Goal: Task Accomplishment & Management: Manage account settings

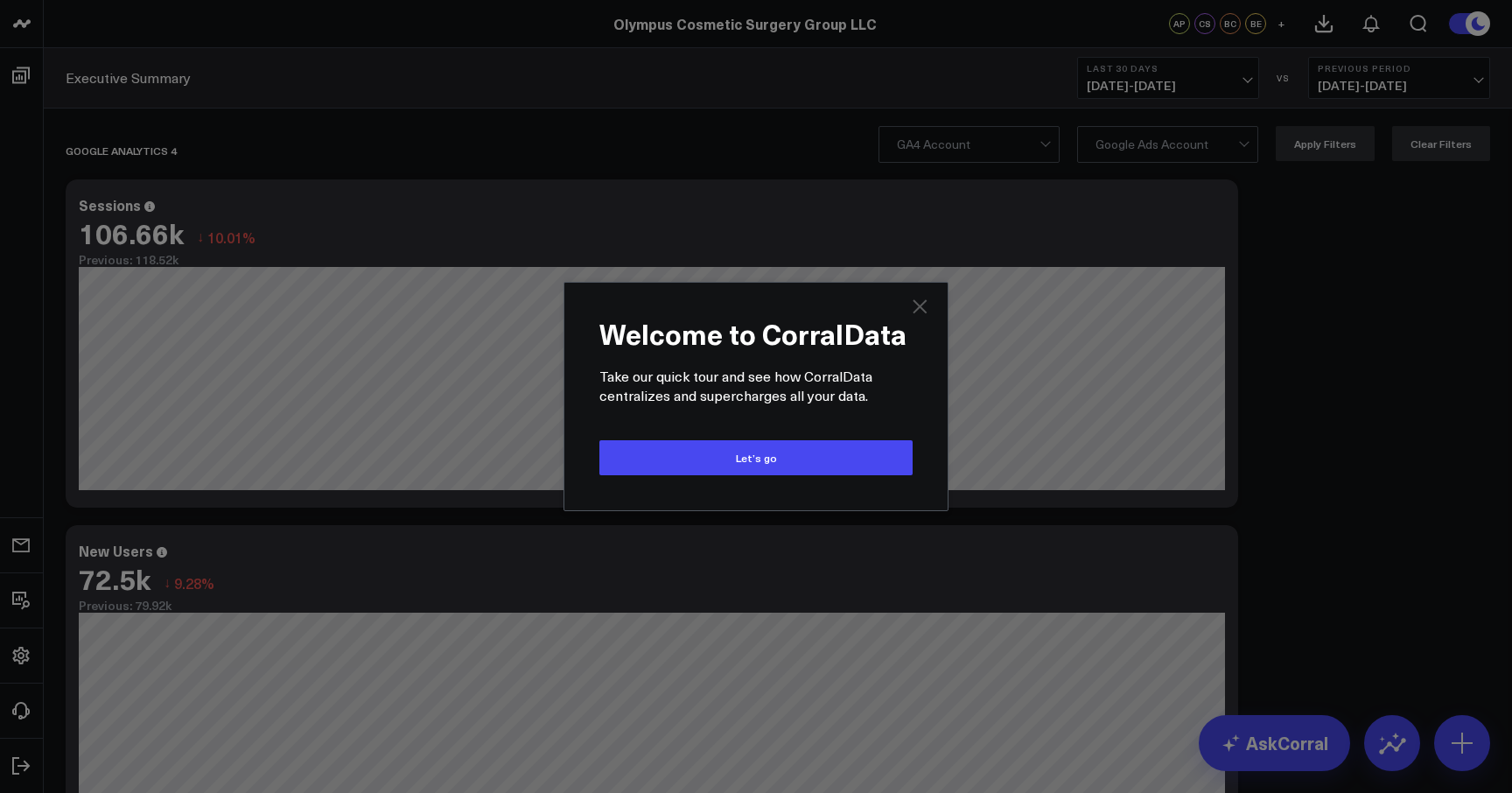
click at [924, 304] on icon "Close" at bounding box center [919, 306] width 14 height 14
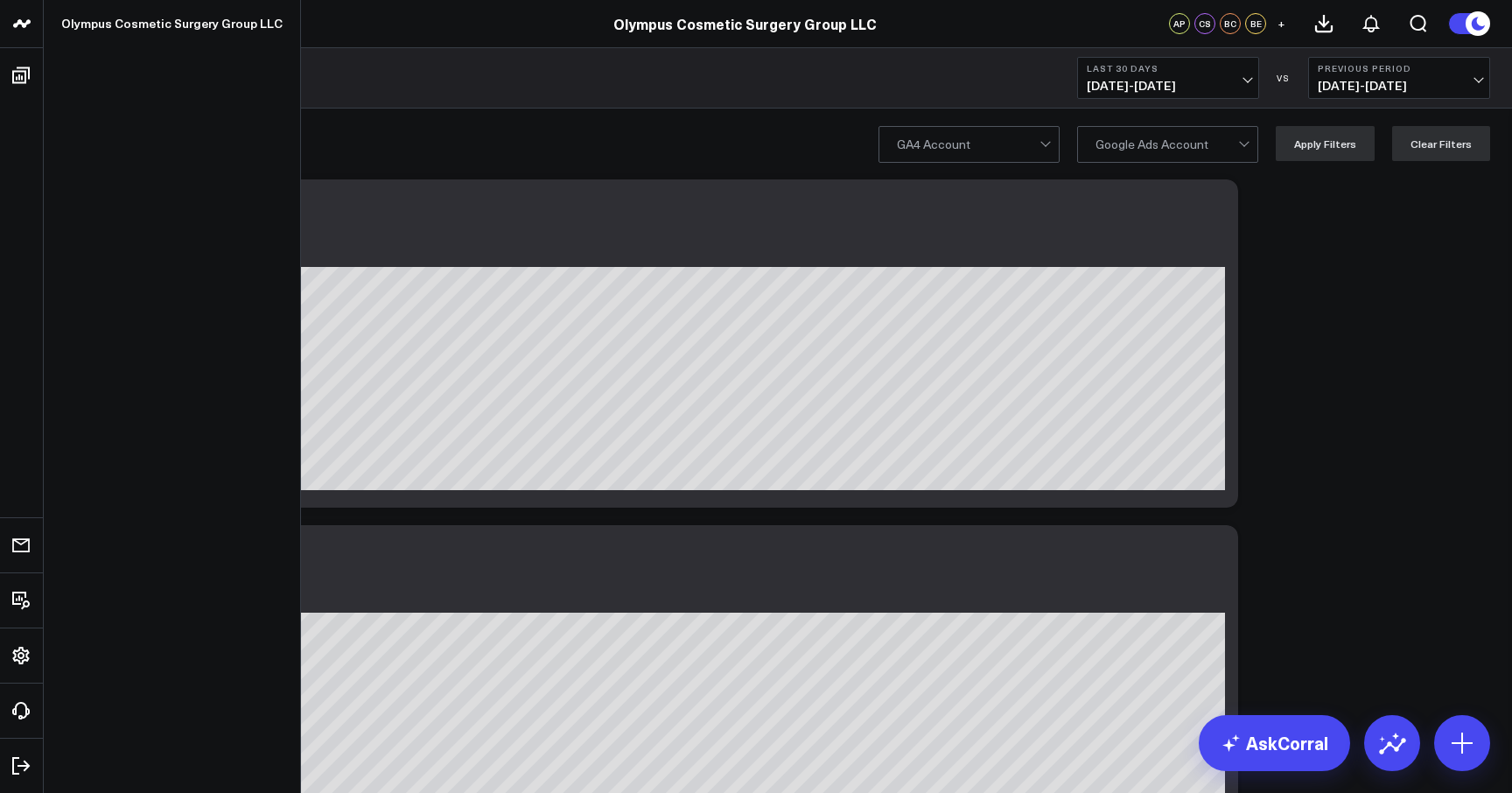
click at [24, 20] on icon at bounding box center [22, 24] width 21 height 21
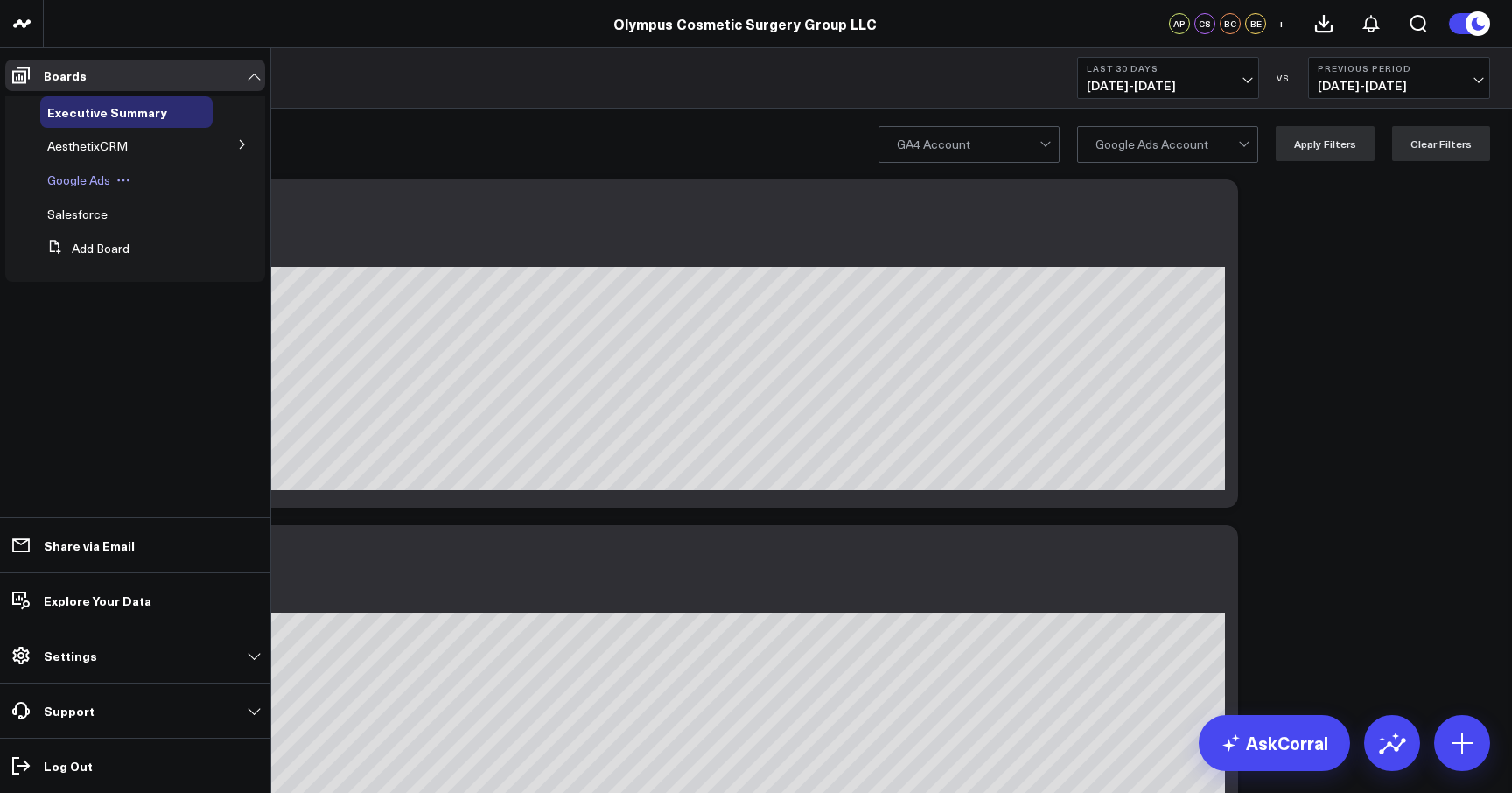
click at [87, 182] on span "Google Ads" at bounding box center [79, 179] width 63 height 16
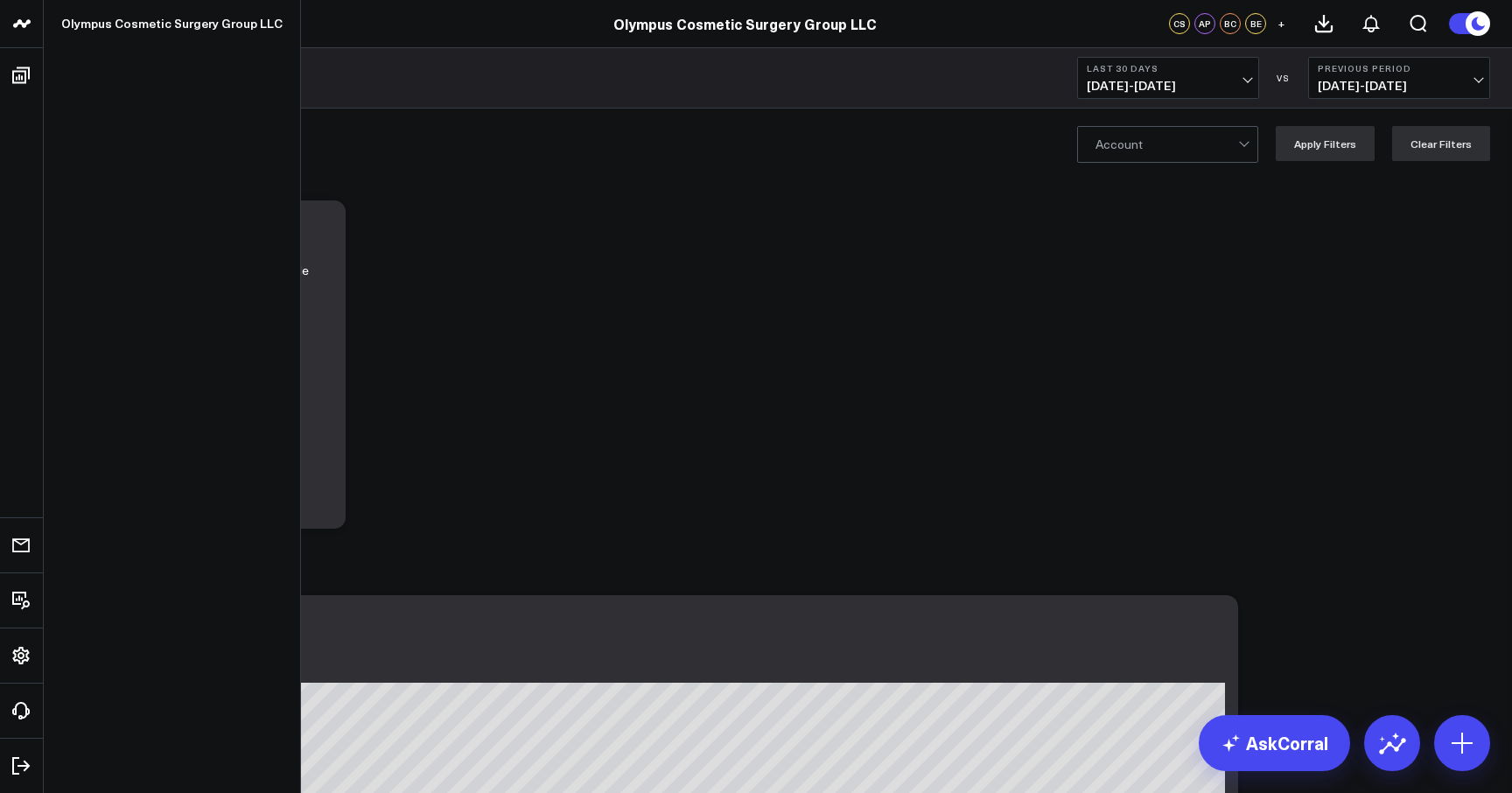
click at [17, 26] on icon at bounding box center [17, 23] width 9 height 8
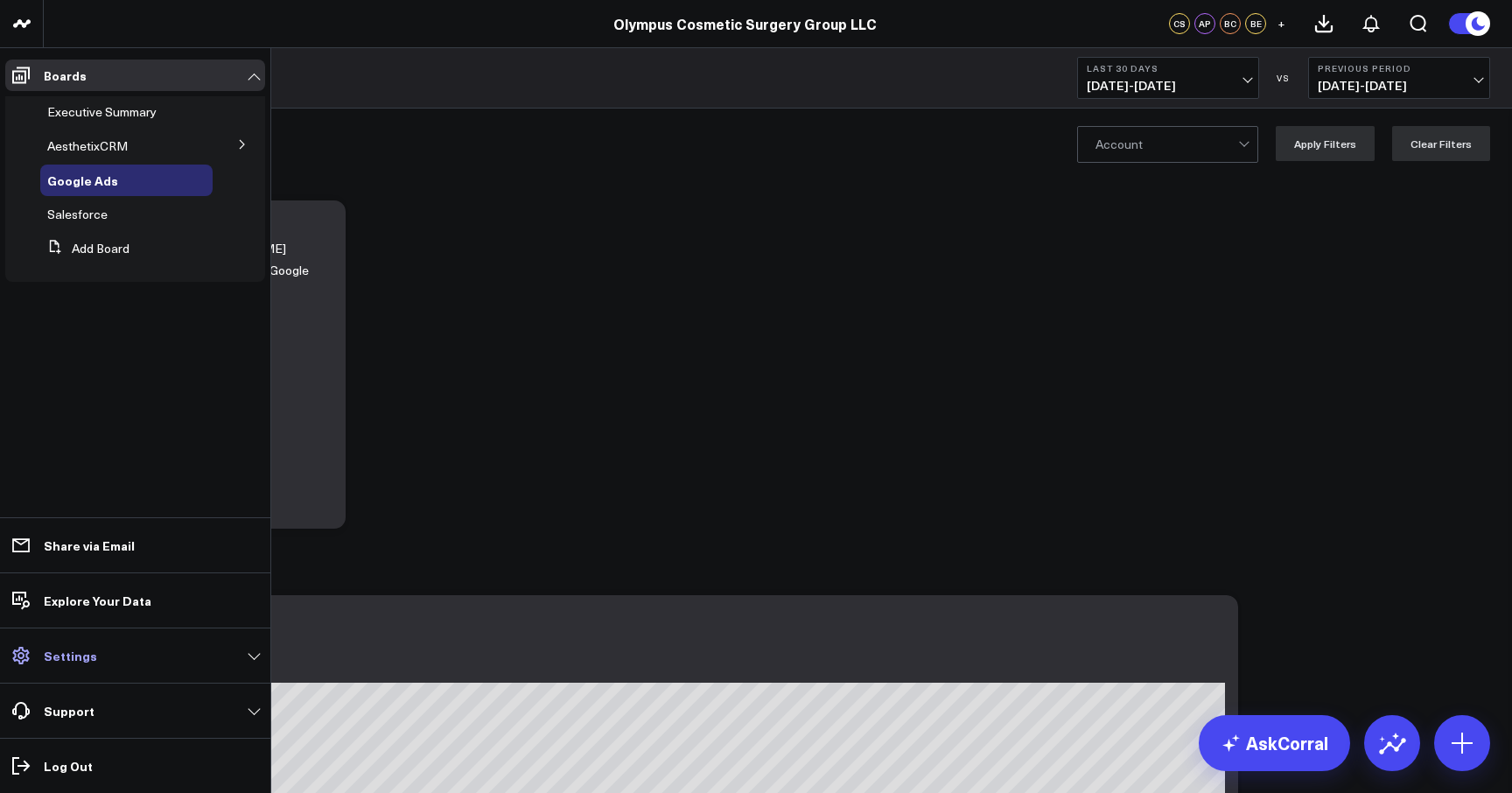
click at [47, 648] on p "Settings" at bounding box center [71, 655] width 53 height 14
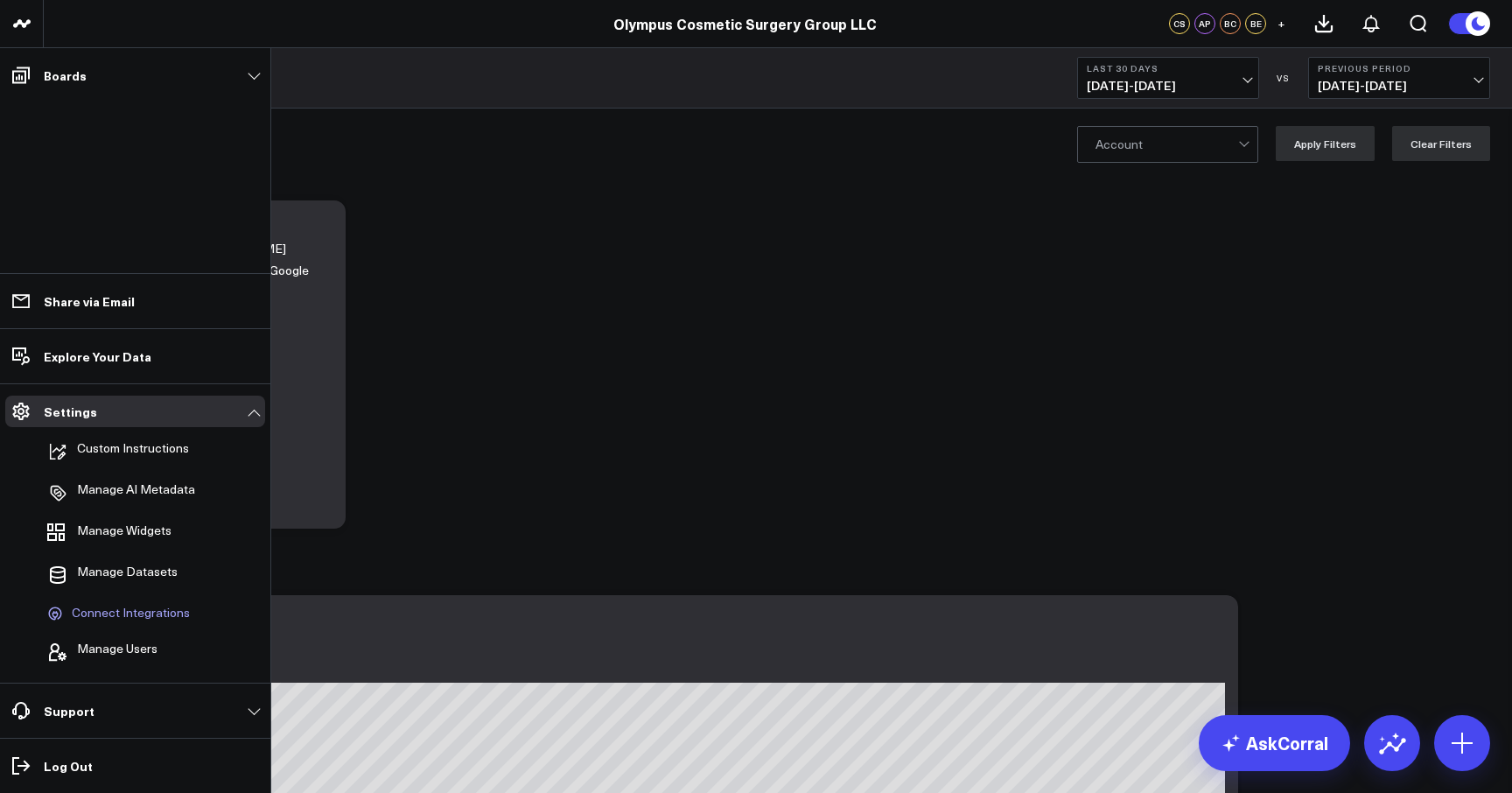
click at [129, 616] on span "Connect Integrations" at bounding box center [131, 613] width 118 height 16
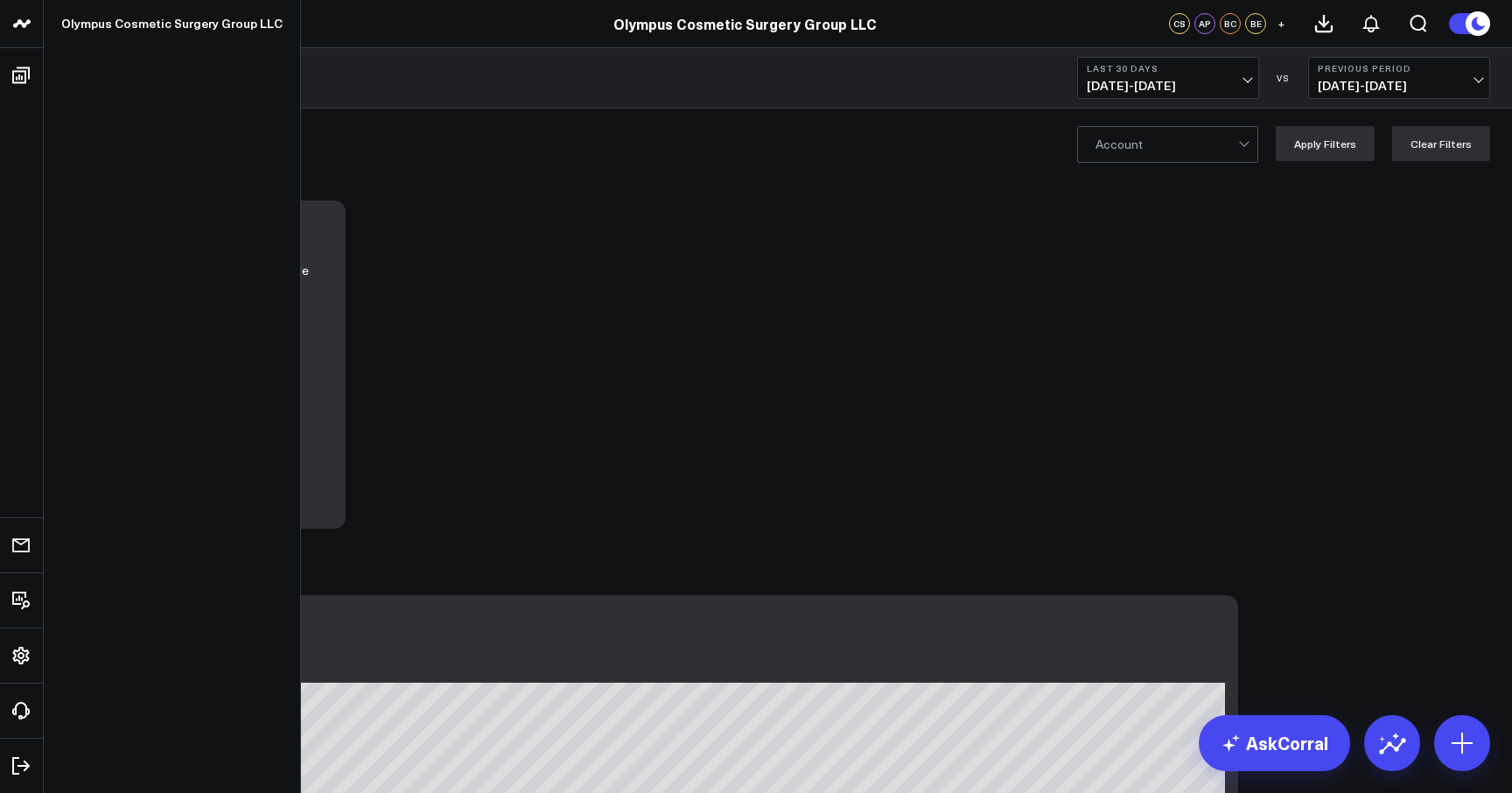
click at [25, 23] on icon at bounding box center [22, 24] width 21 height 21
